Goal: Information Seeking & Learning: Learn about a topic

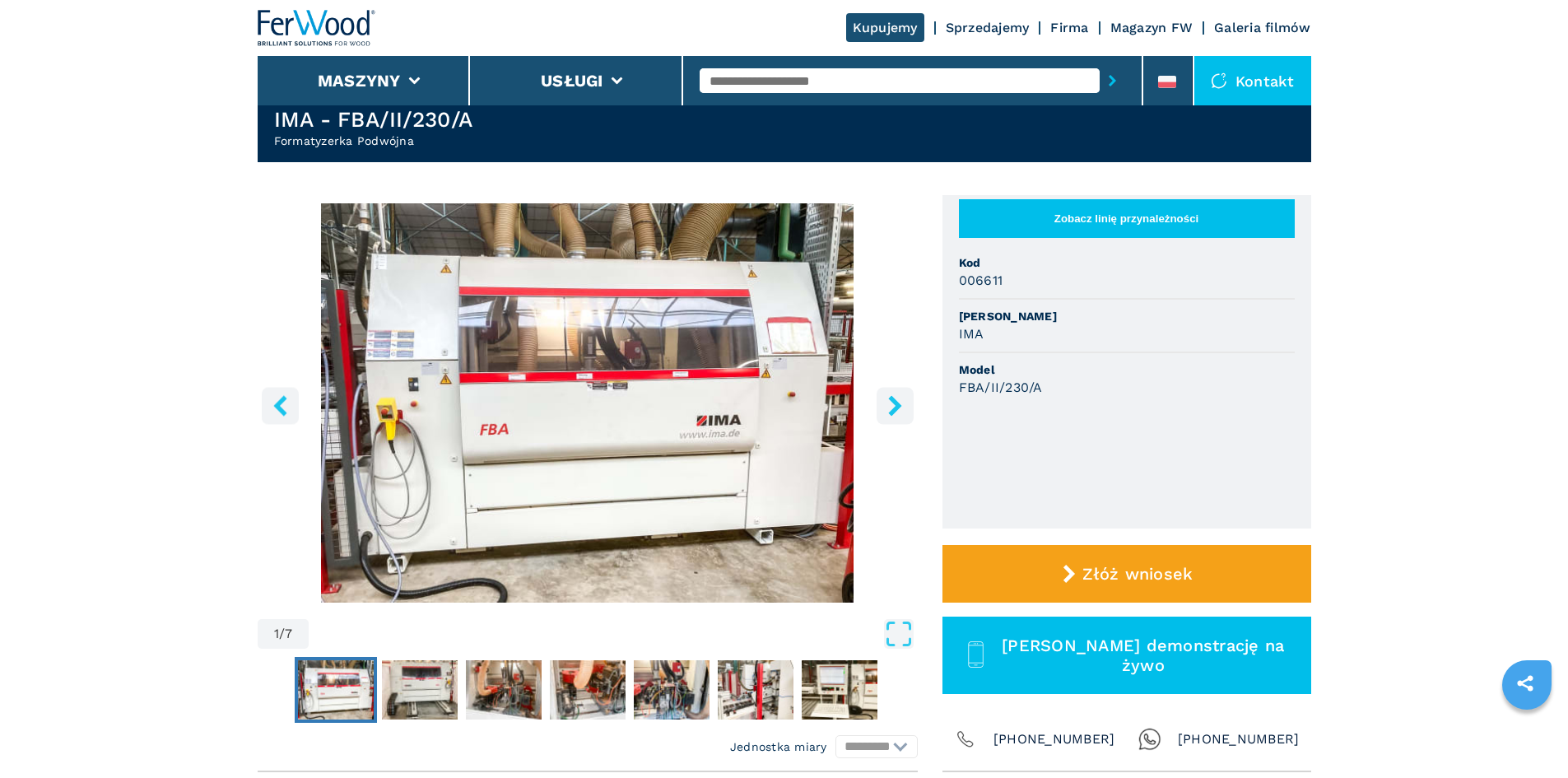
scroll to position [83, 0]
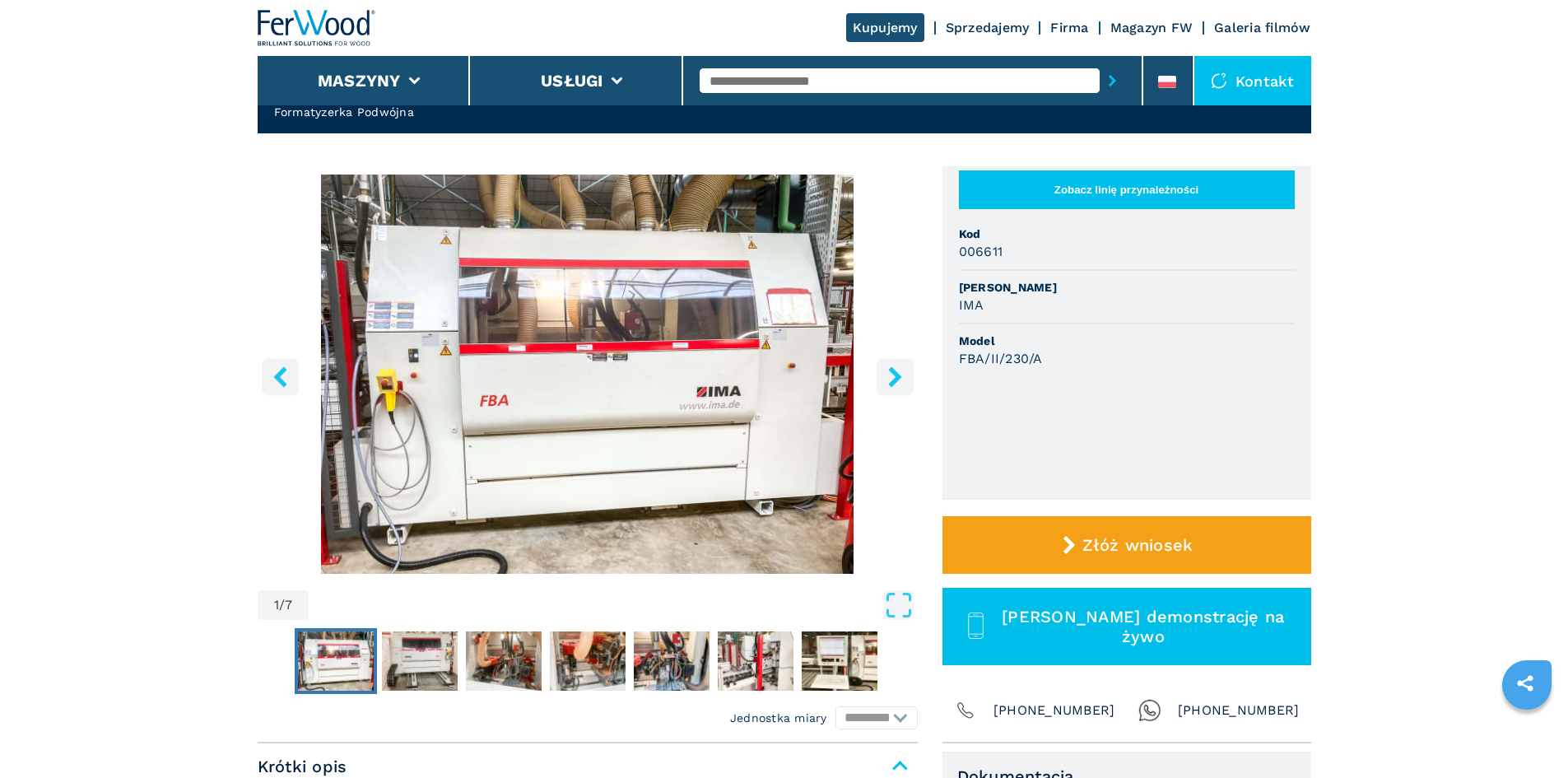
click at [878, 375] on button "right-button" at bounding box center [895, 376] width 37 height 37
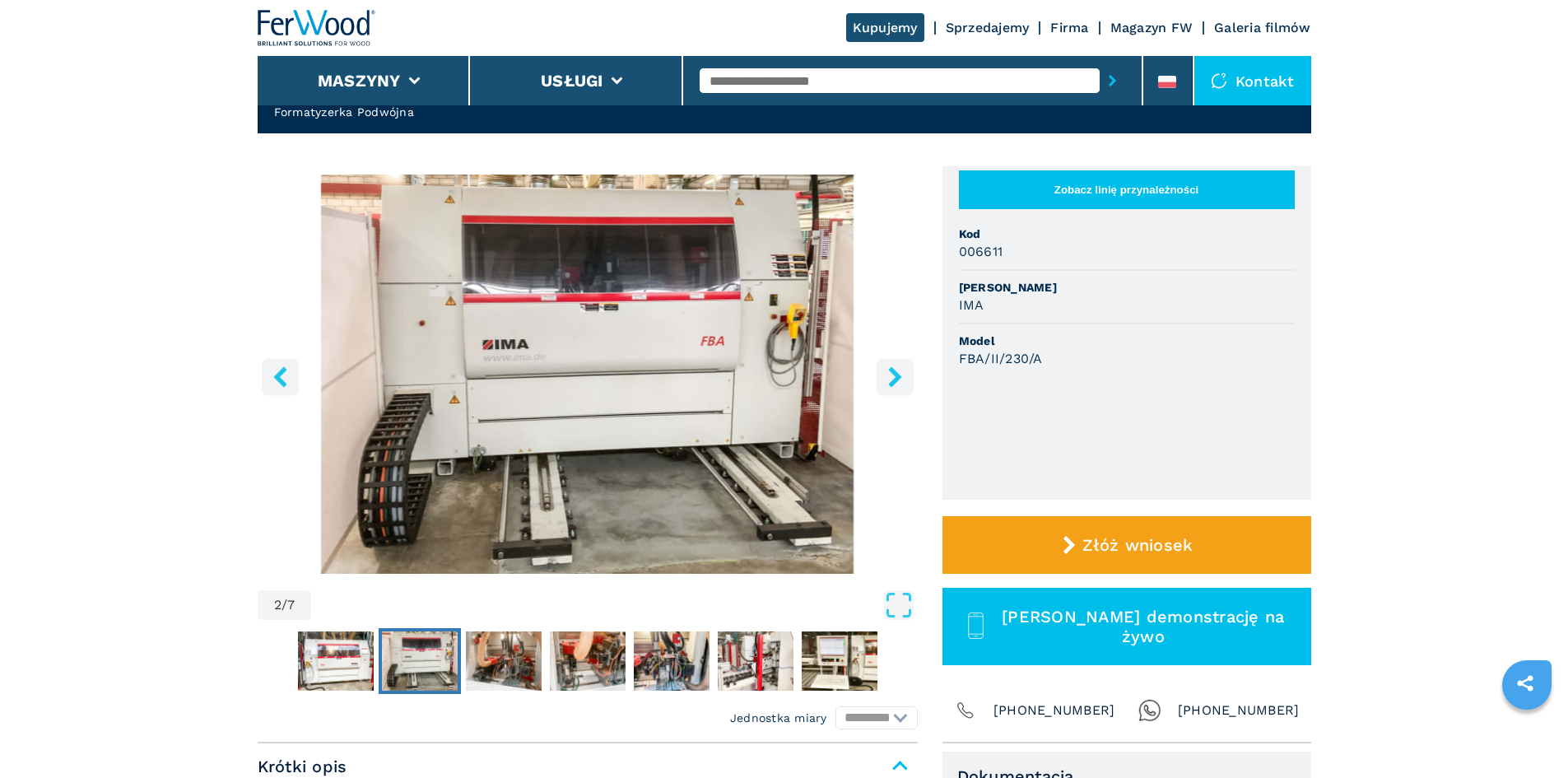
click at [879, 375] on button "right-button" at bounding box center [895, 376] width 37 height 37
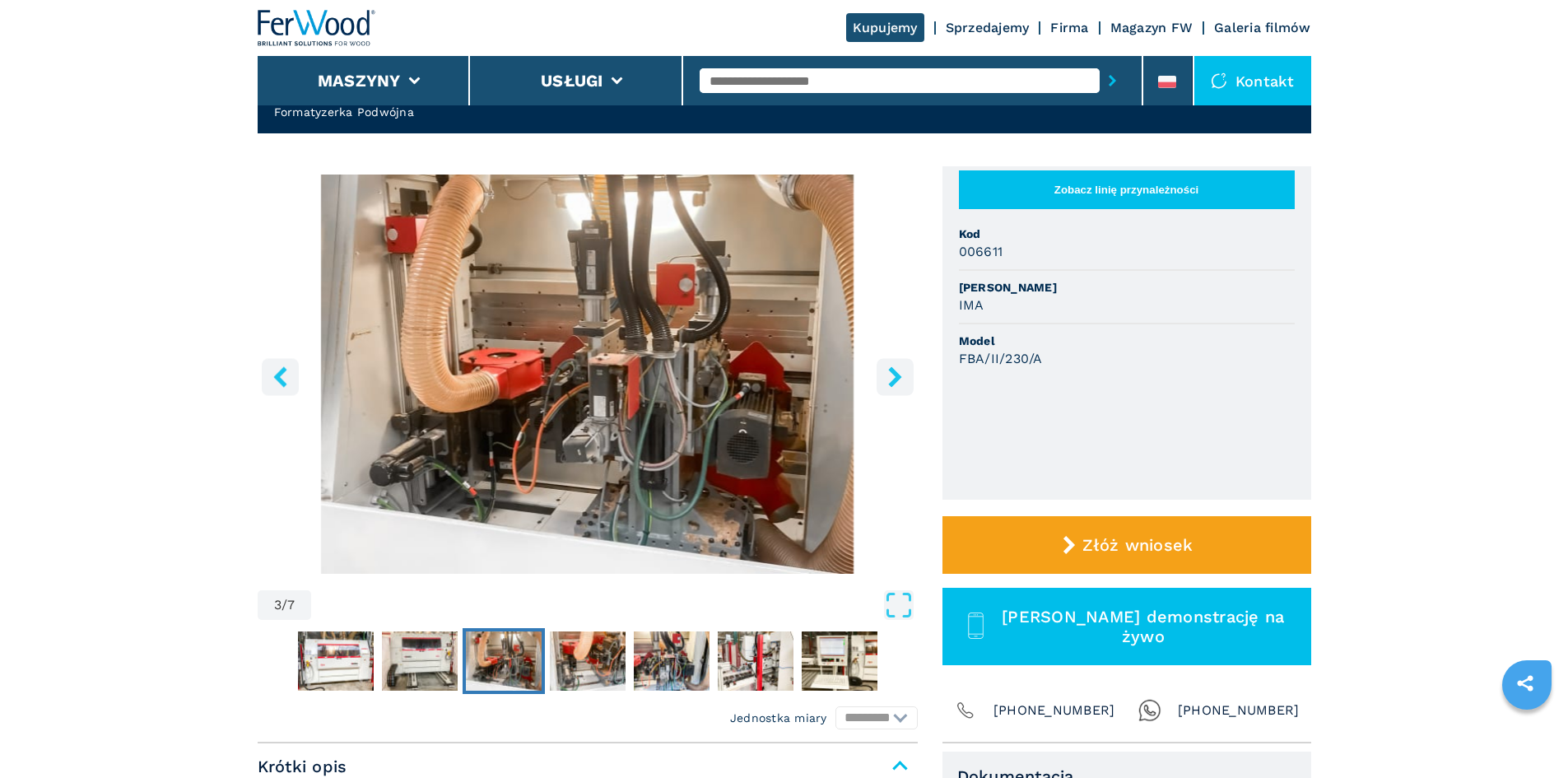
click at [897, 375] on icon "right-button" at bounding box center [894, 376] width 13 height 21
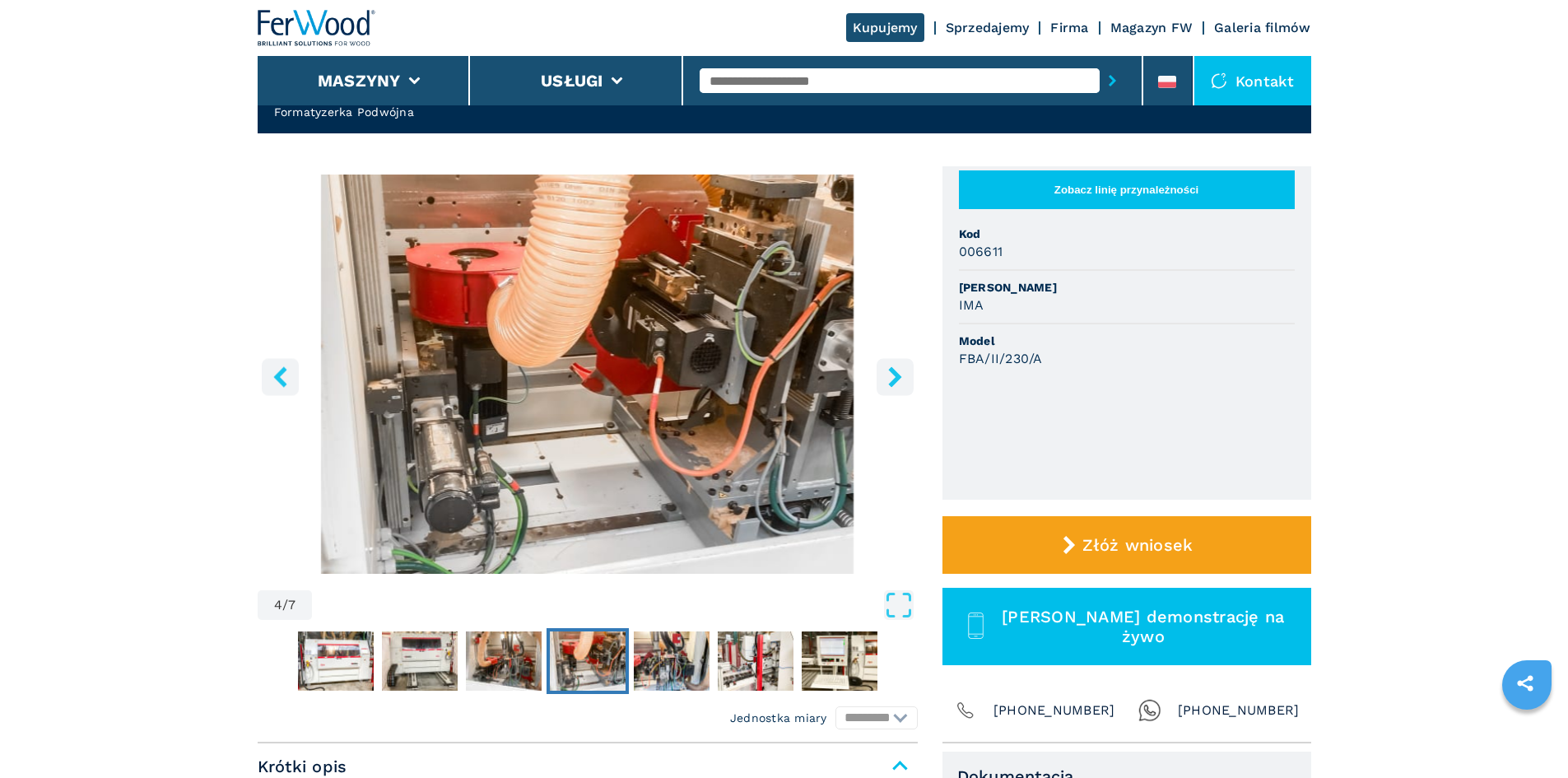
click at [897, 375] on icon "right-button" at bounding box center [894, 376] width 13 height 21
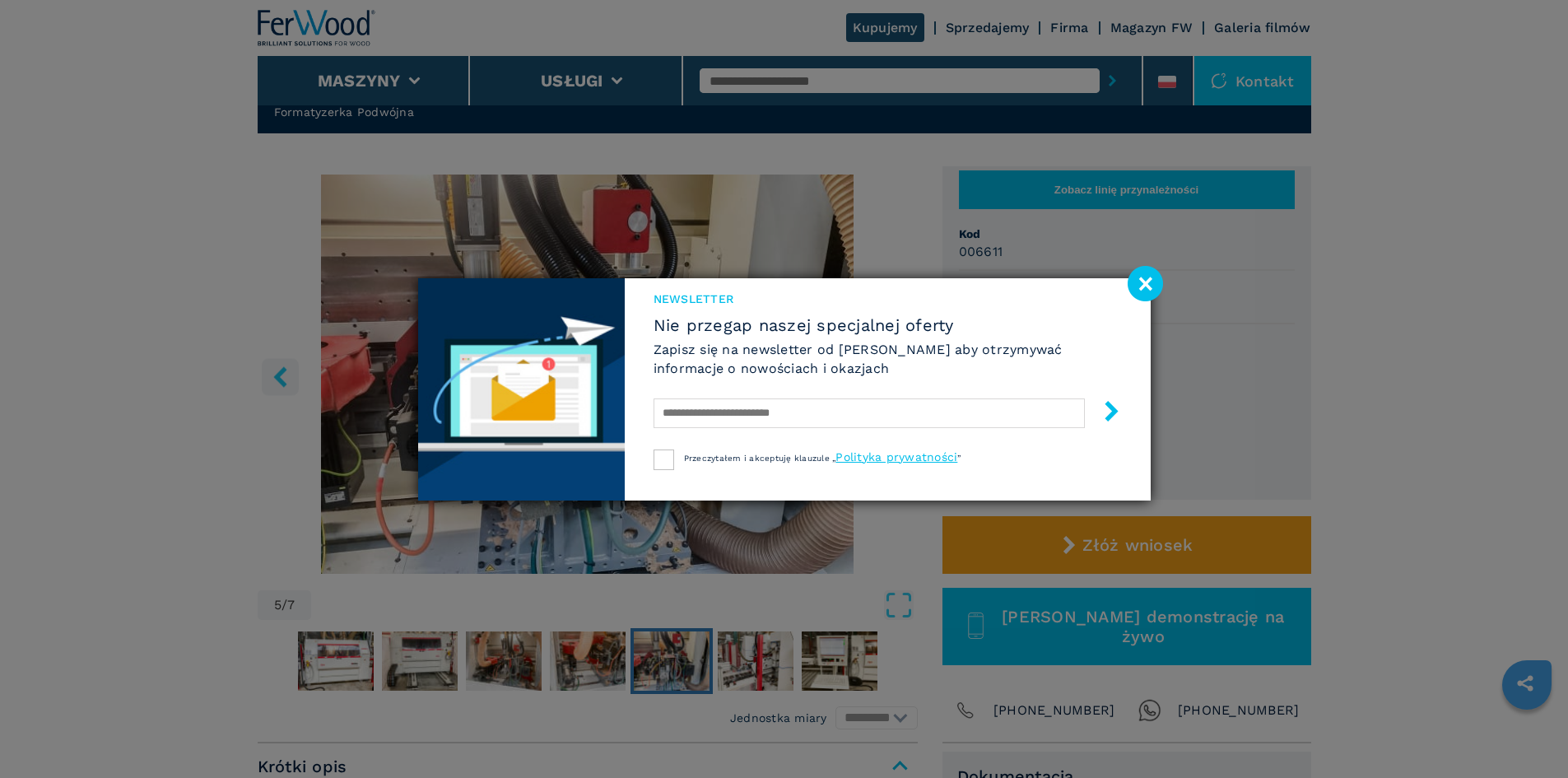
click at [1153, 283] on image at bounding box center [1145, 284] width 35 height 35
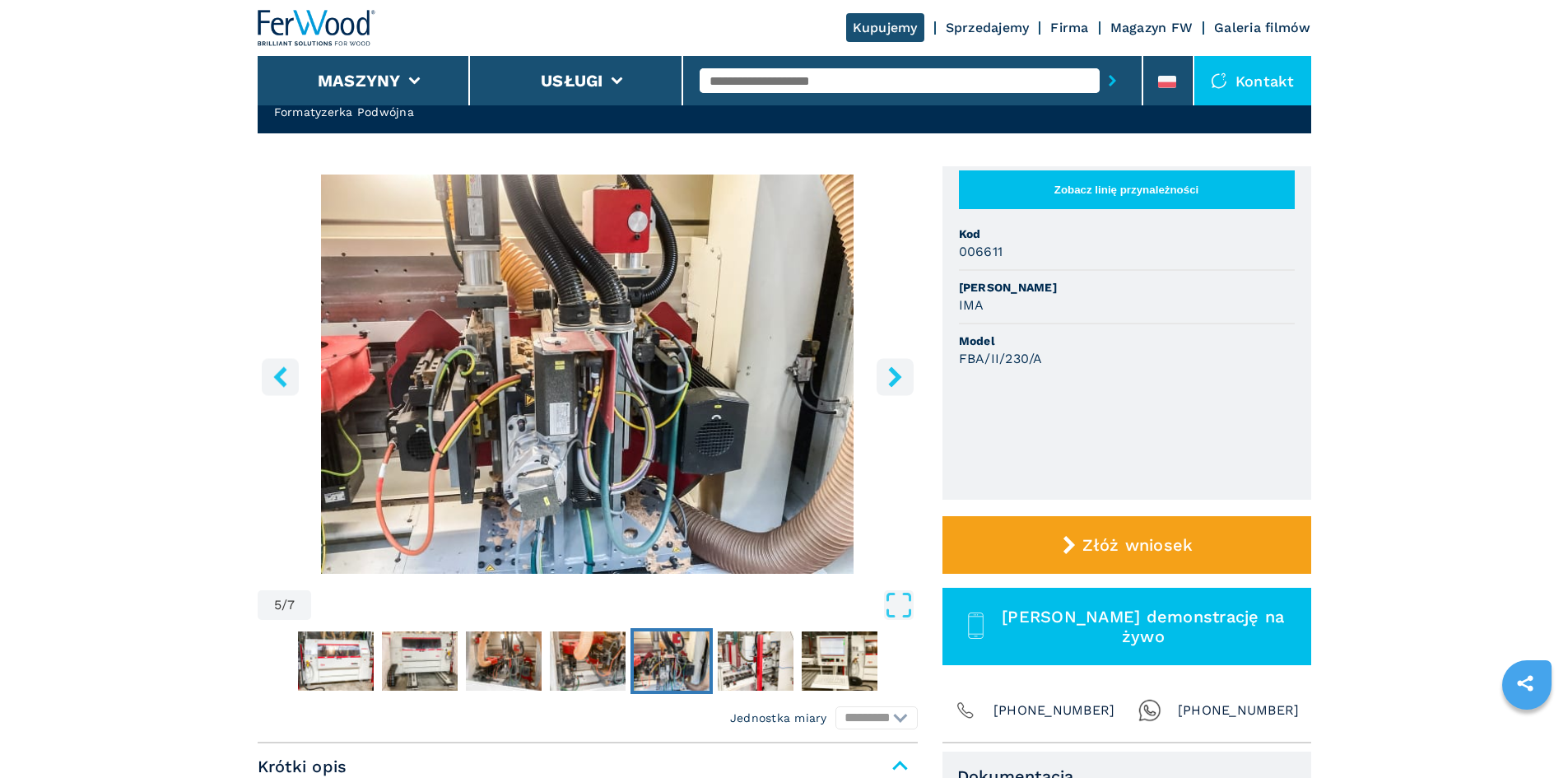
click at [894, 373] on icon "right-button" at bounding box center [894, 376] width 13 height 21
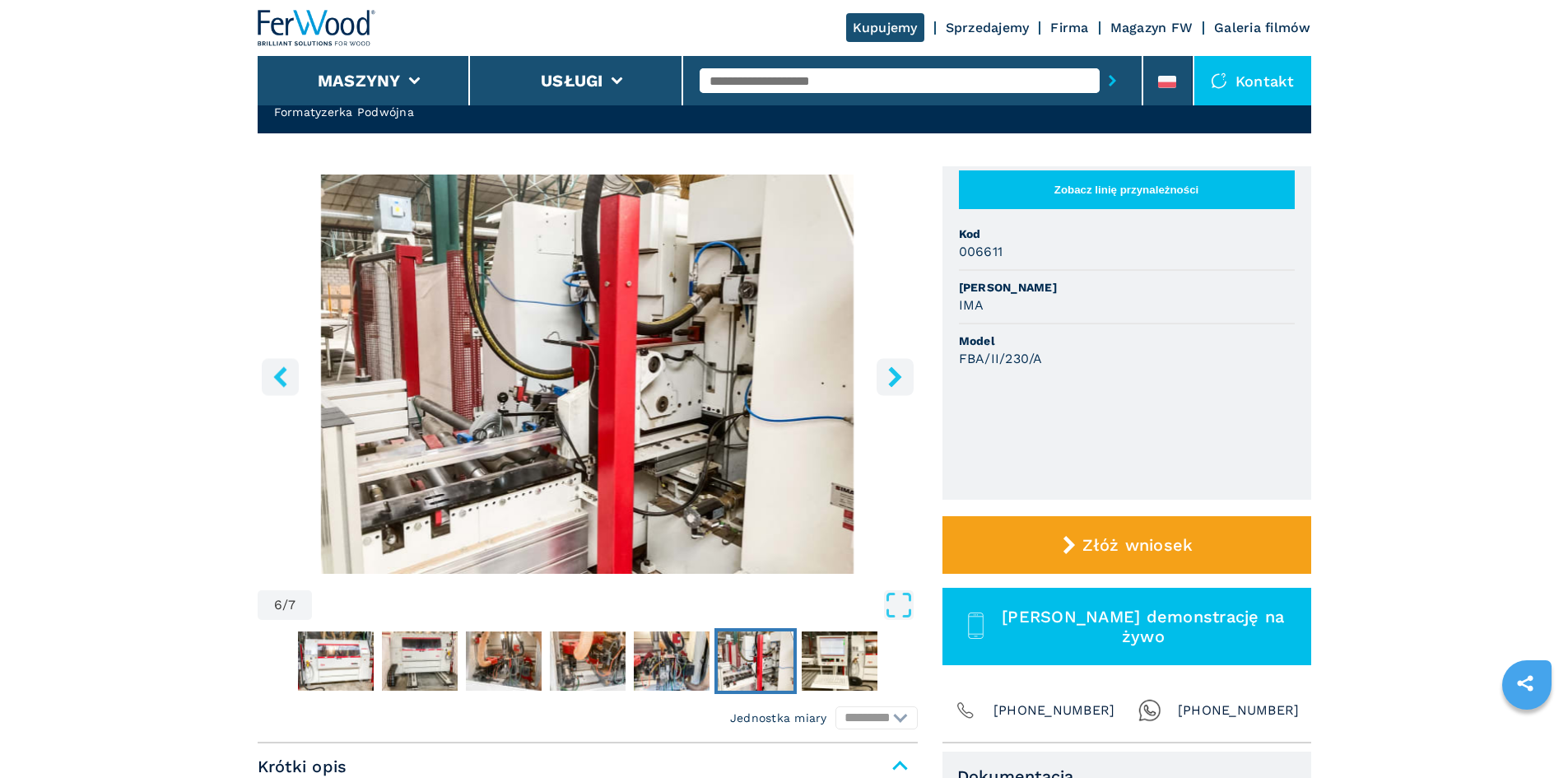
click at [894, 373] on icon "right-button" at bounding box center [894, 376] width 13 height 21
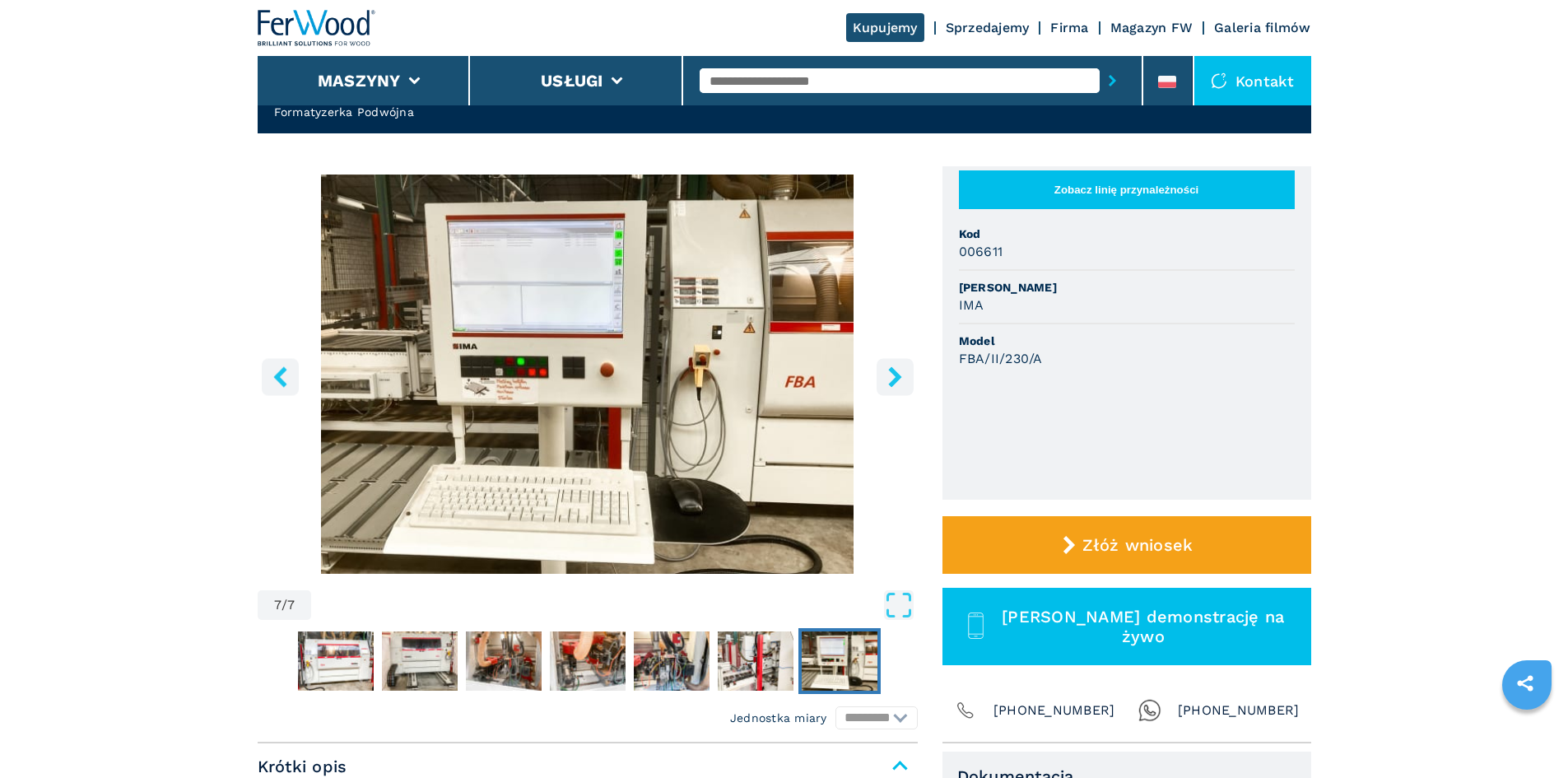
click at [894, 373] on icon "right-button" at bounding box center [894, 376] width 13 height 21
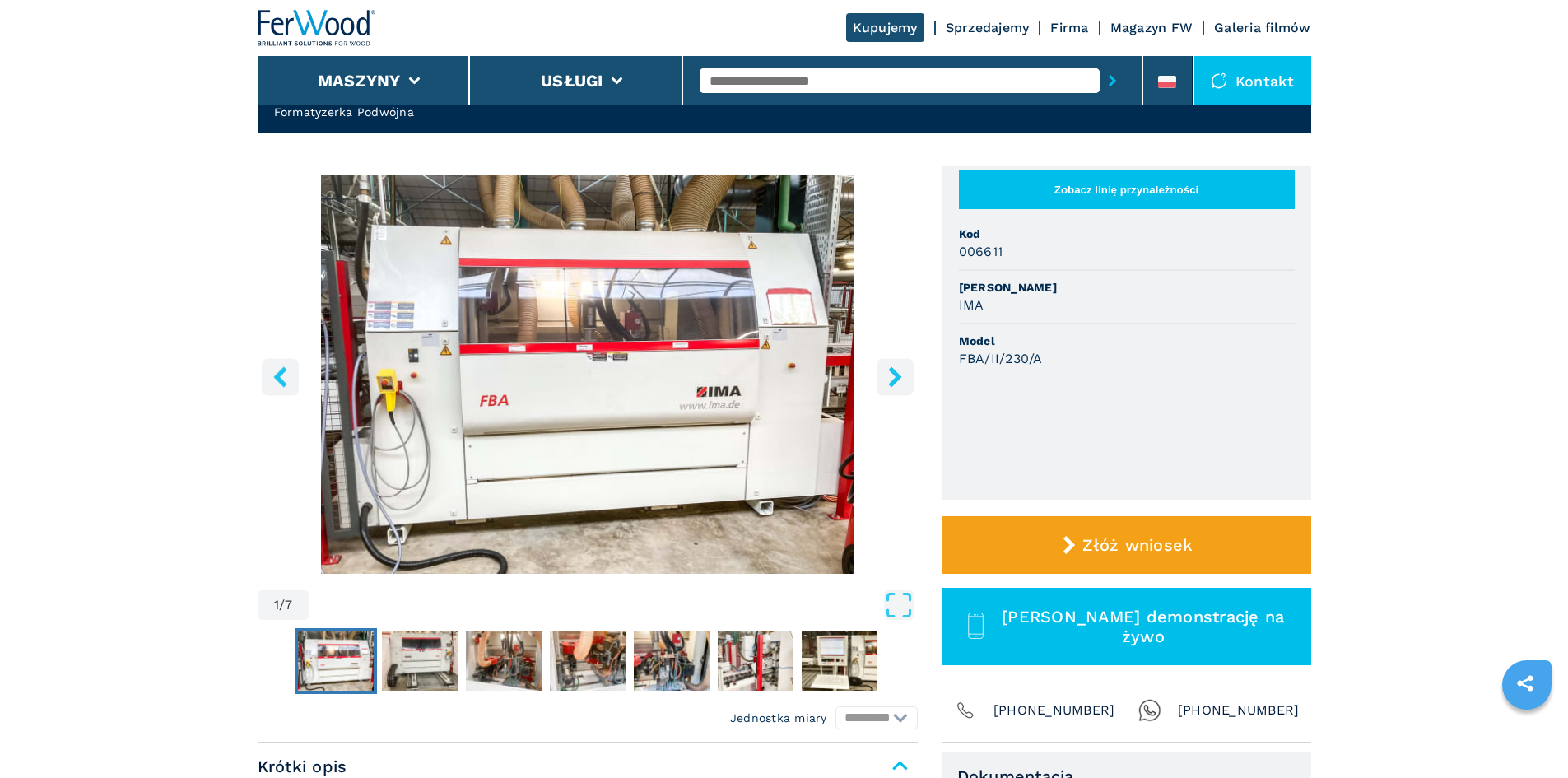
click at [894, 374] on icon "right-button" at bounding box center [894, 376] width 13 height 21
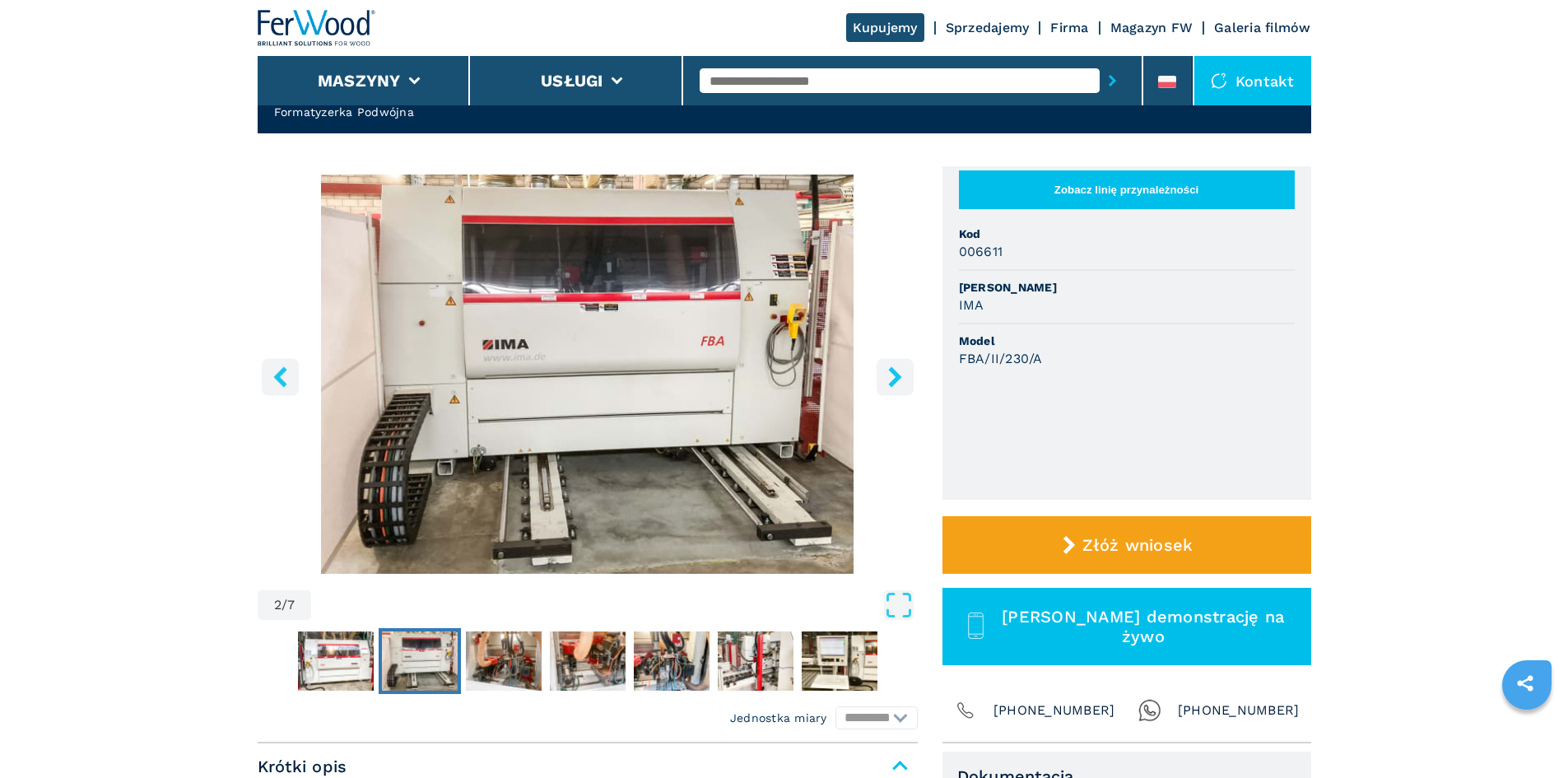
click at [894, 374] on icon "right-button" at bounding box center [894, 376] width 13 height 21
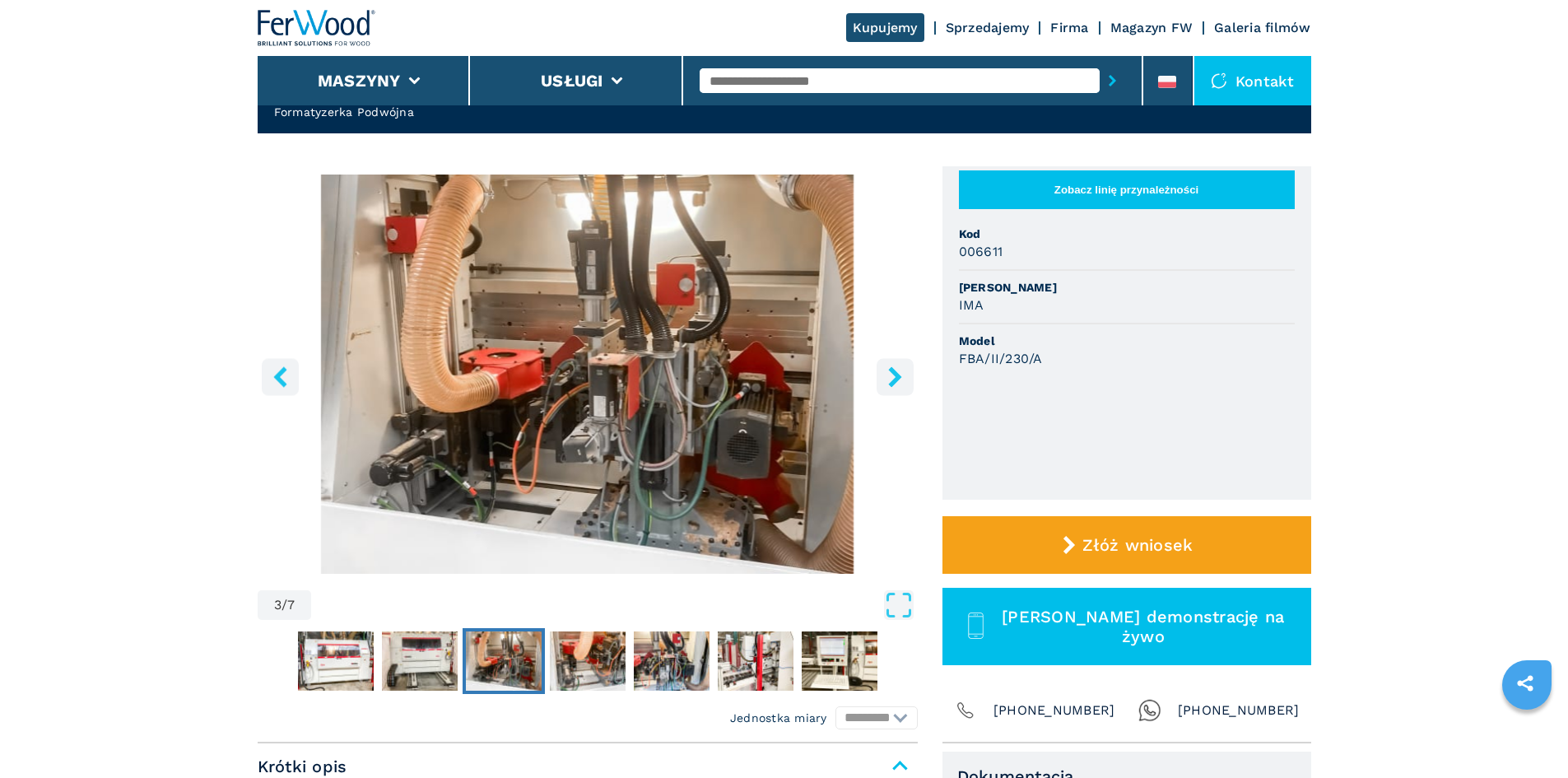
click at [894, 374] on icon "right-button" at bounding box center [894, 376] width 13 height 21
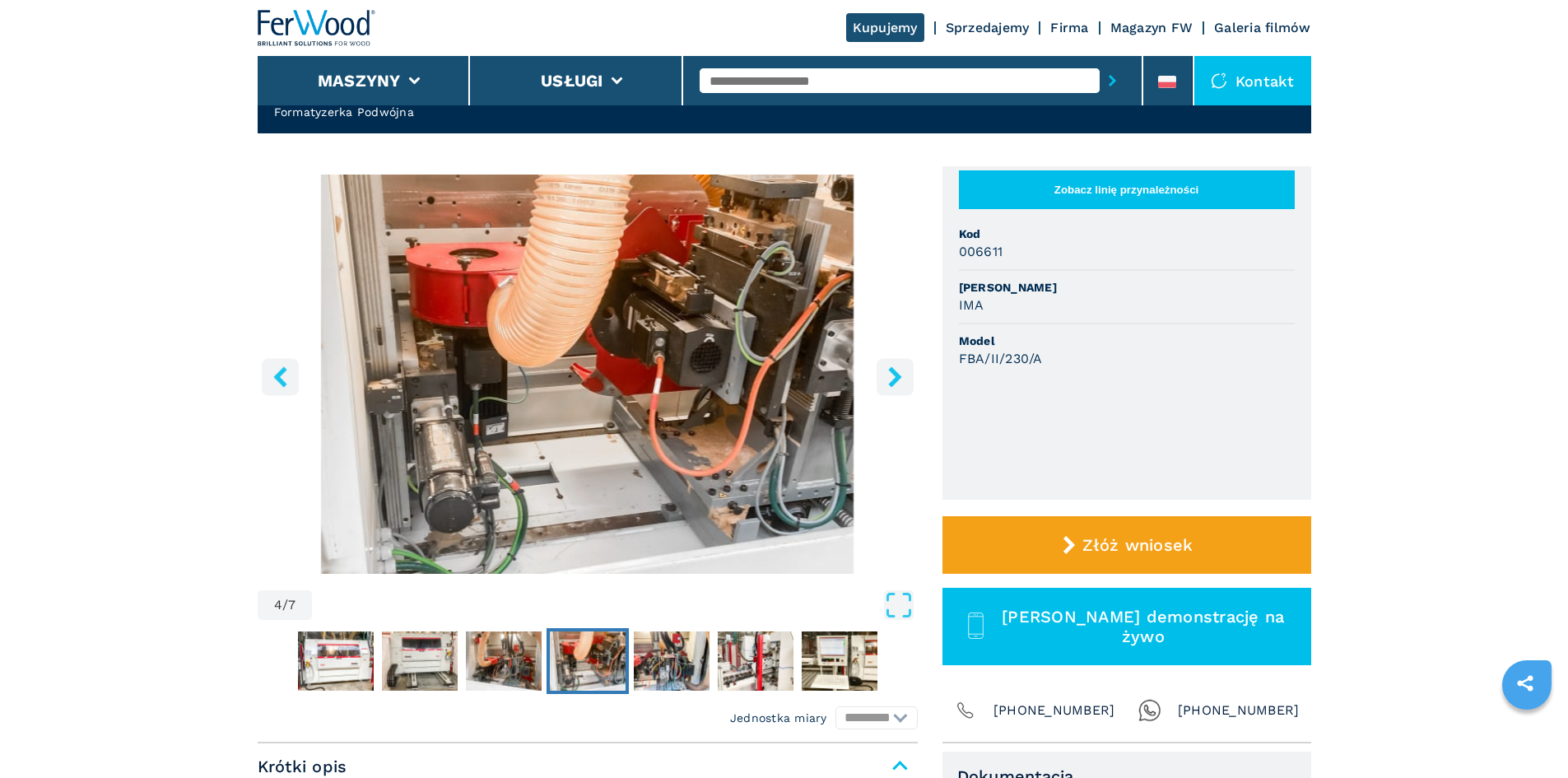
click at [894, 374] on icon "right-button" at bounding box center [894, 376] width 13 height 21
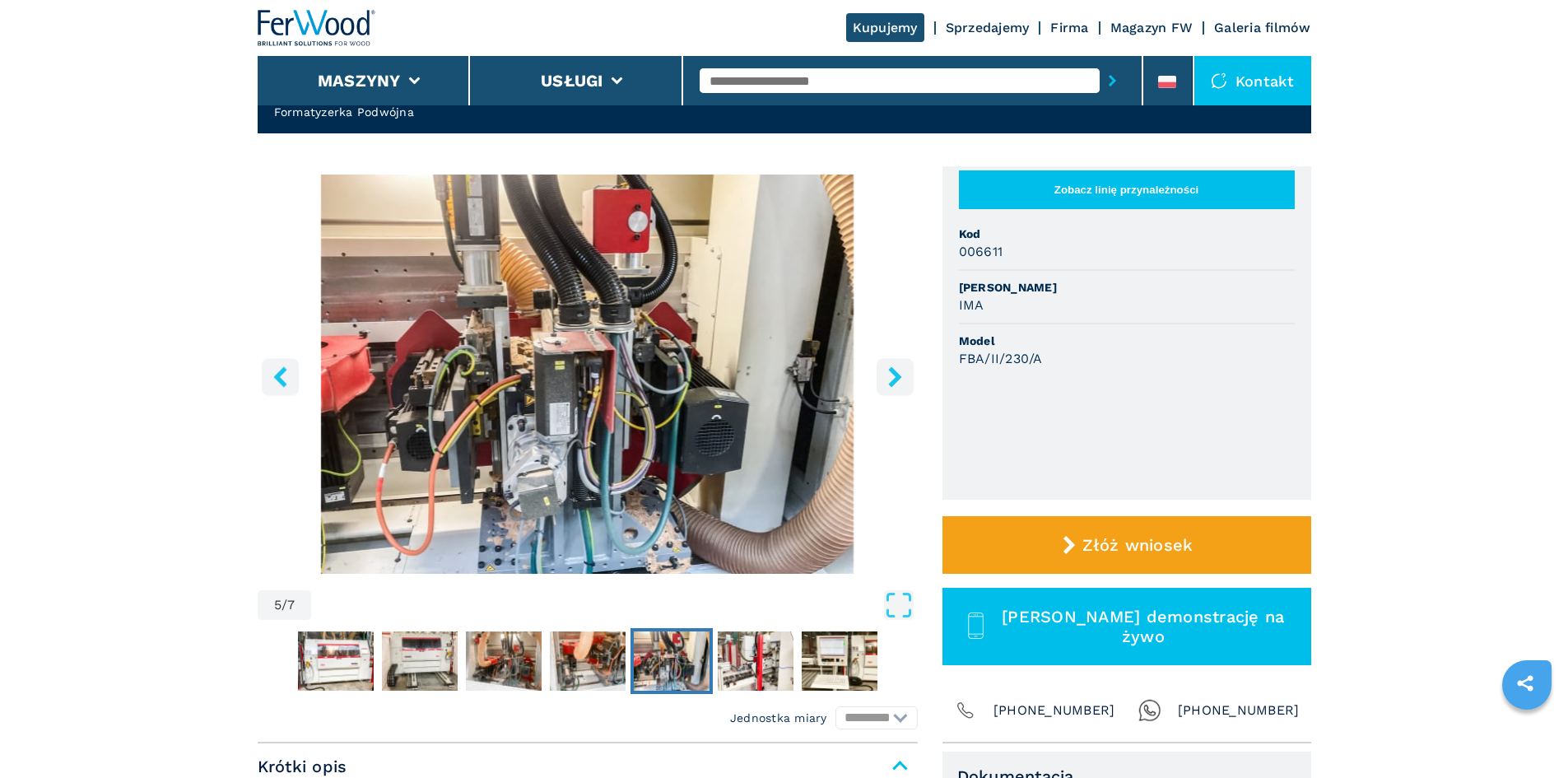
click at [894, 374] on icon "right-button" at bounding box center [894, 376] width 13 height 21
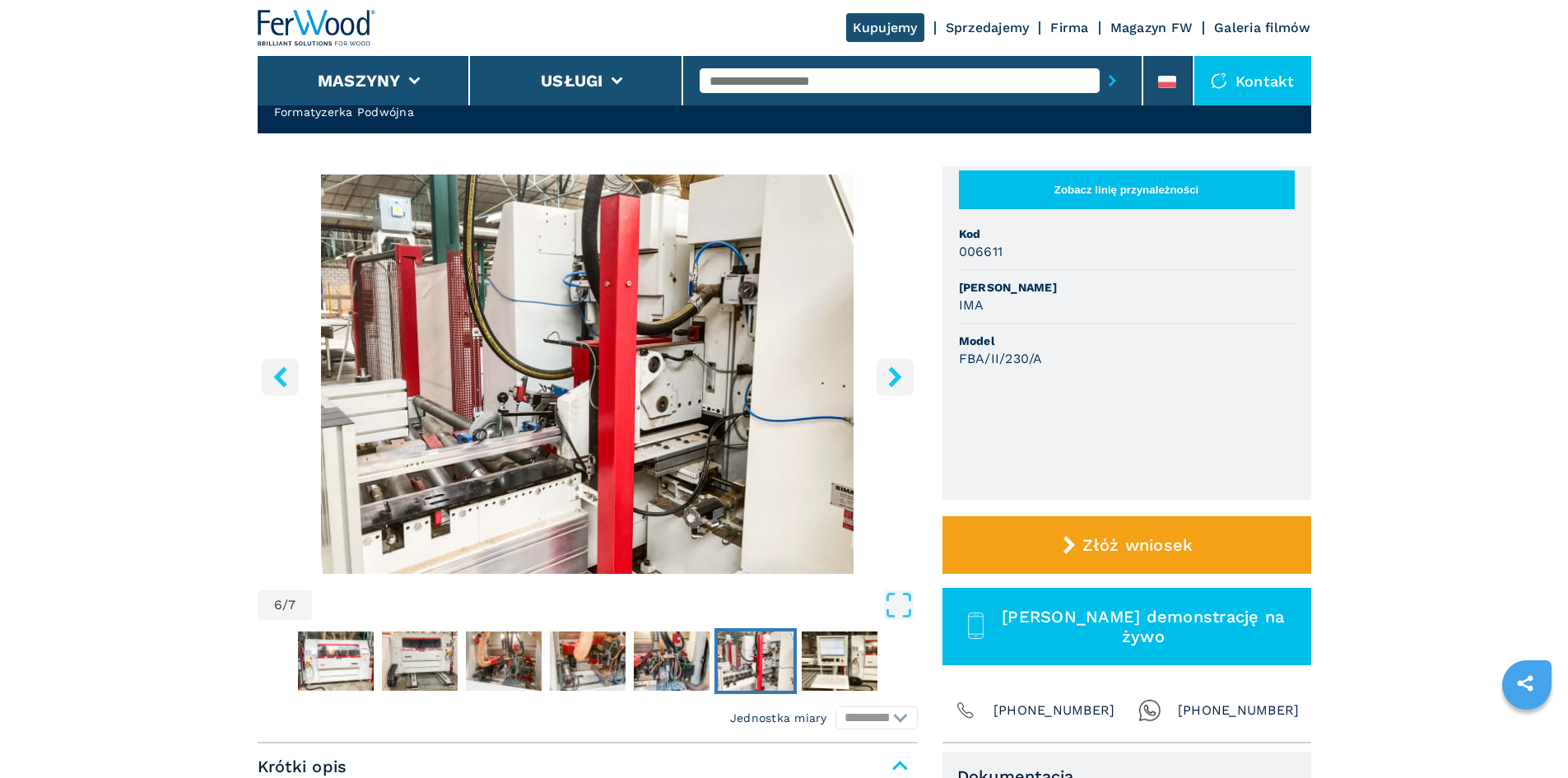
click at [894, 374] on icon "right-button" at bounding box center [894, 376] width 13 height 21
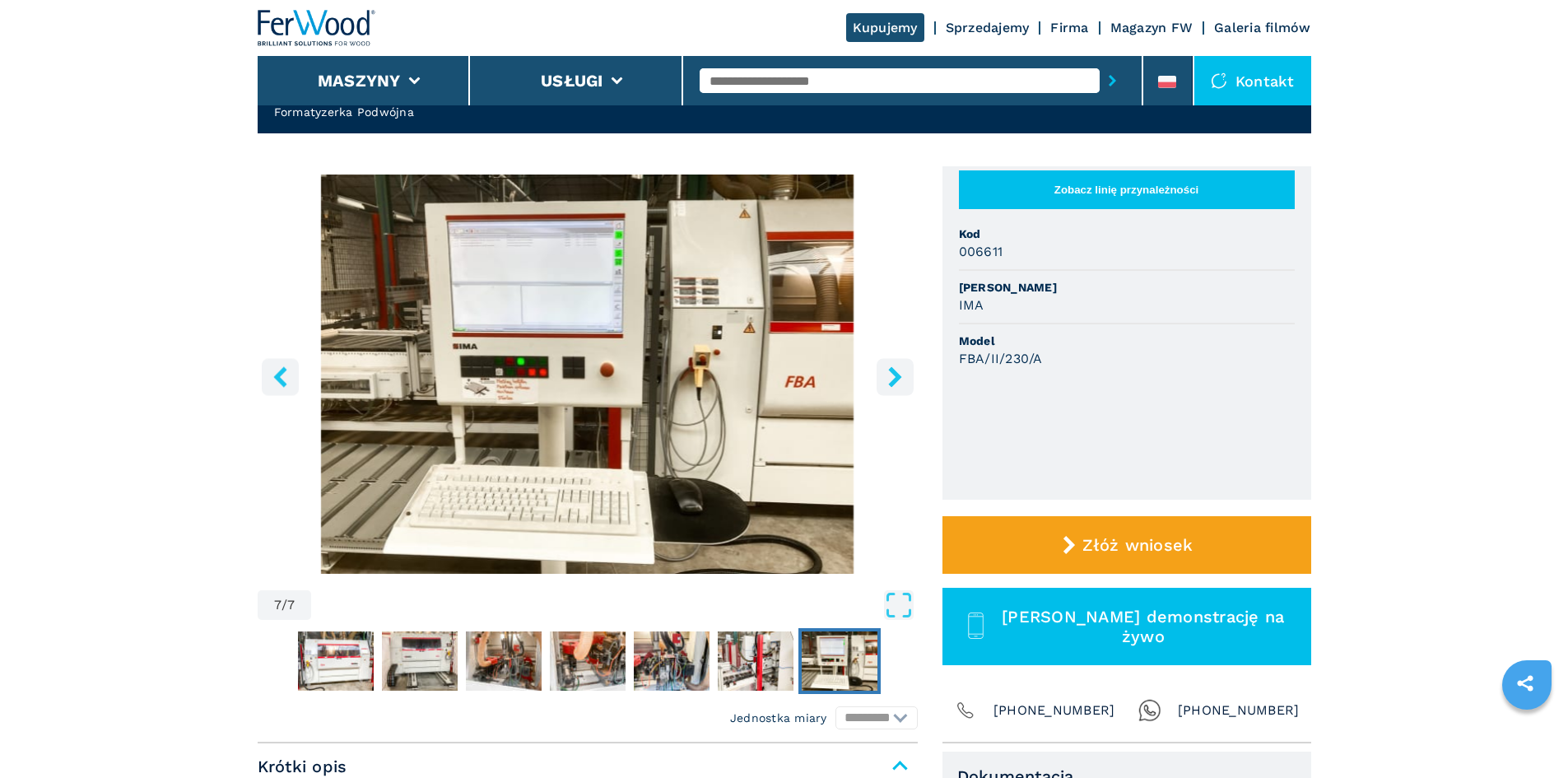
click at [894, 374] on icon "right-button" at bounding box center [894, 376] width 13 height 21
